Goal: Find specific page/section

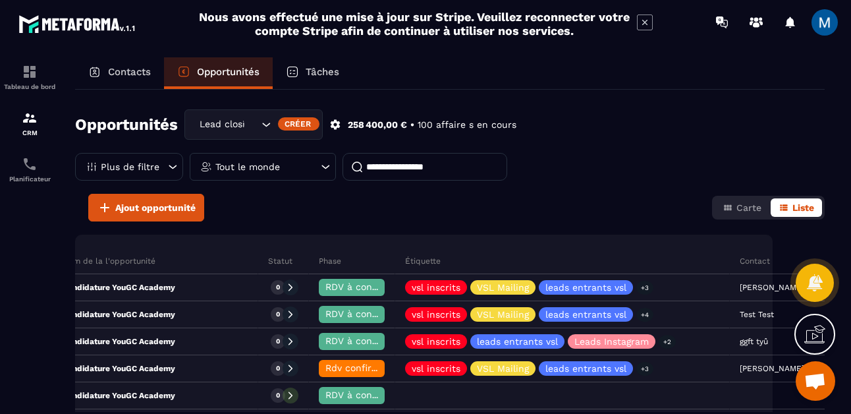
click at [242, 125] on div "Lead closing" at bounding box center [227, 124] width 65 height 14
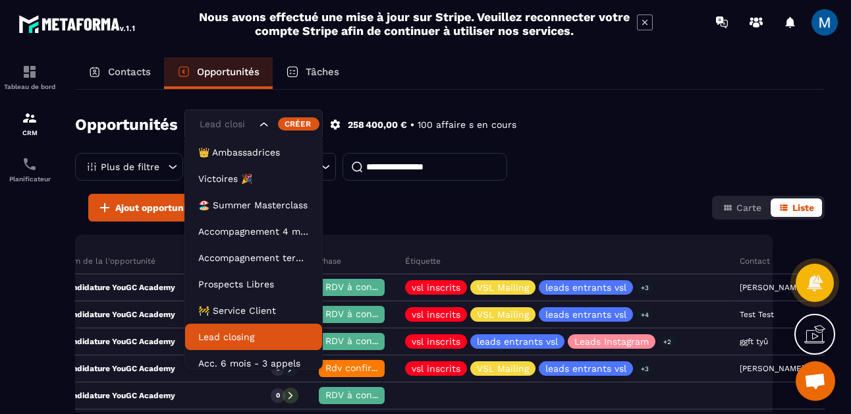
click at [130, 72] on p "Contacts" at bounding box center [129, 72] width 43 height 12
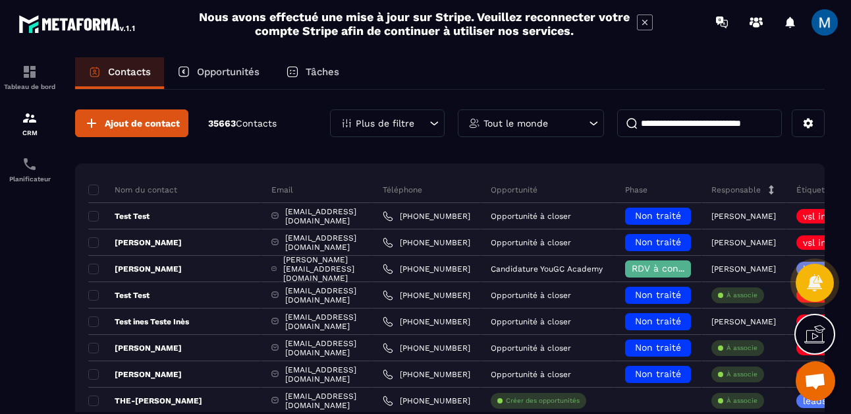
click at [661, 123] on input at bounding box center [699, 123] width 165 height 28
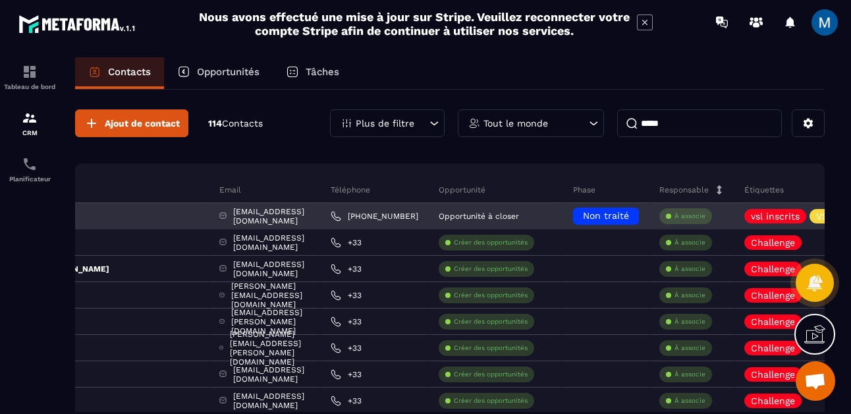
scroll to position [0, 138]
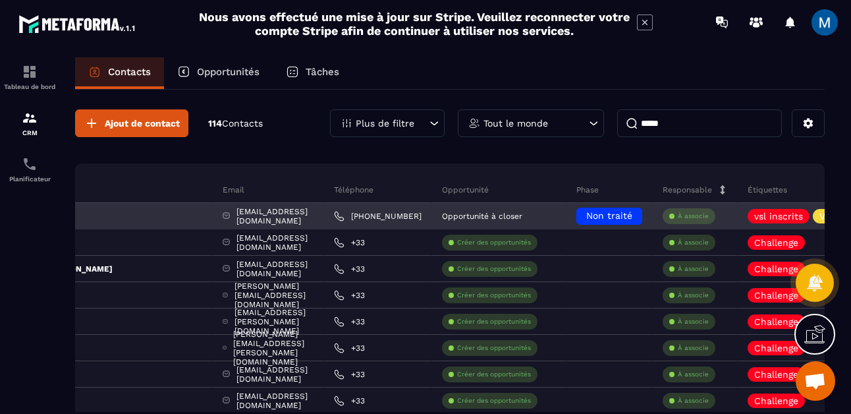
type input "*****"
click at [213, 221] on div "[PERSON_NAME]" at bounding box center [81, 216] width 263 height 26
